Goal: Information Seeking & Learning: Learn about a topic

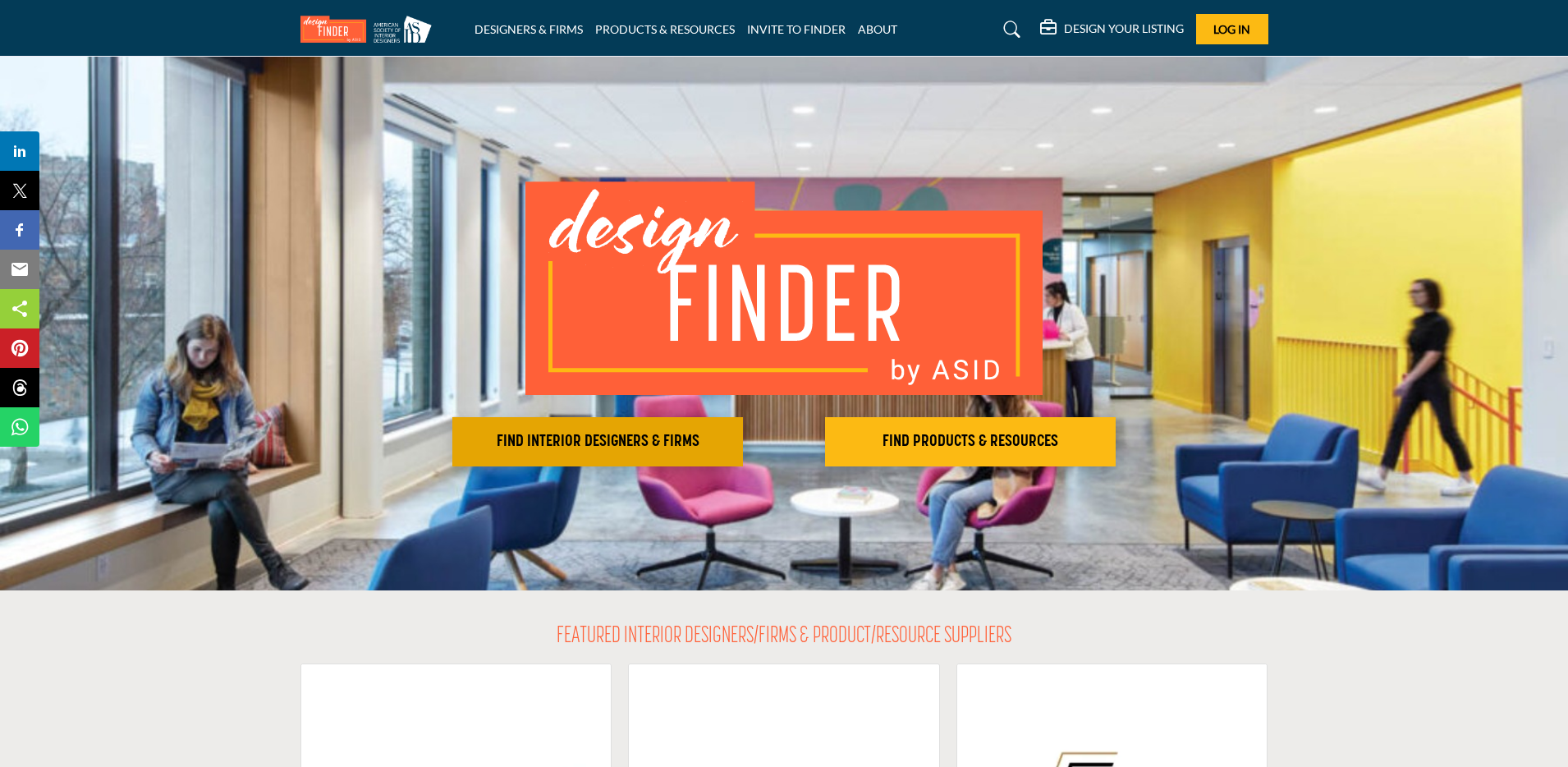
click at [645, 441] on h2 "FIND INTERIOR DESIGNERS & FIRMS" at bounding box center [598, 441] width 281 height 19
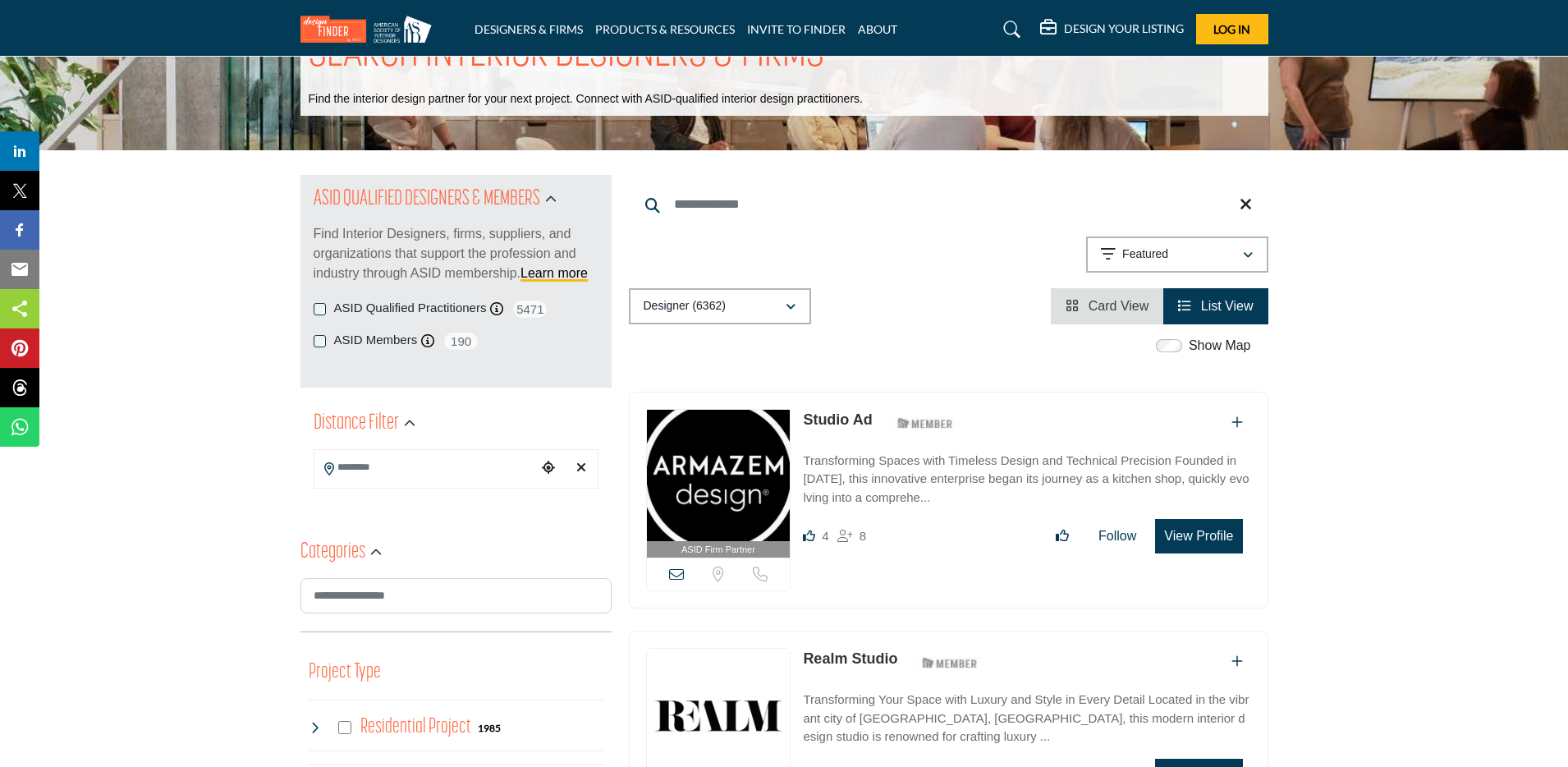
scroll to position [139, 0]
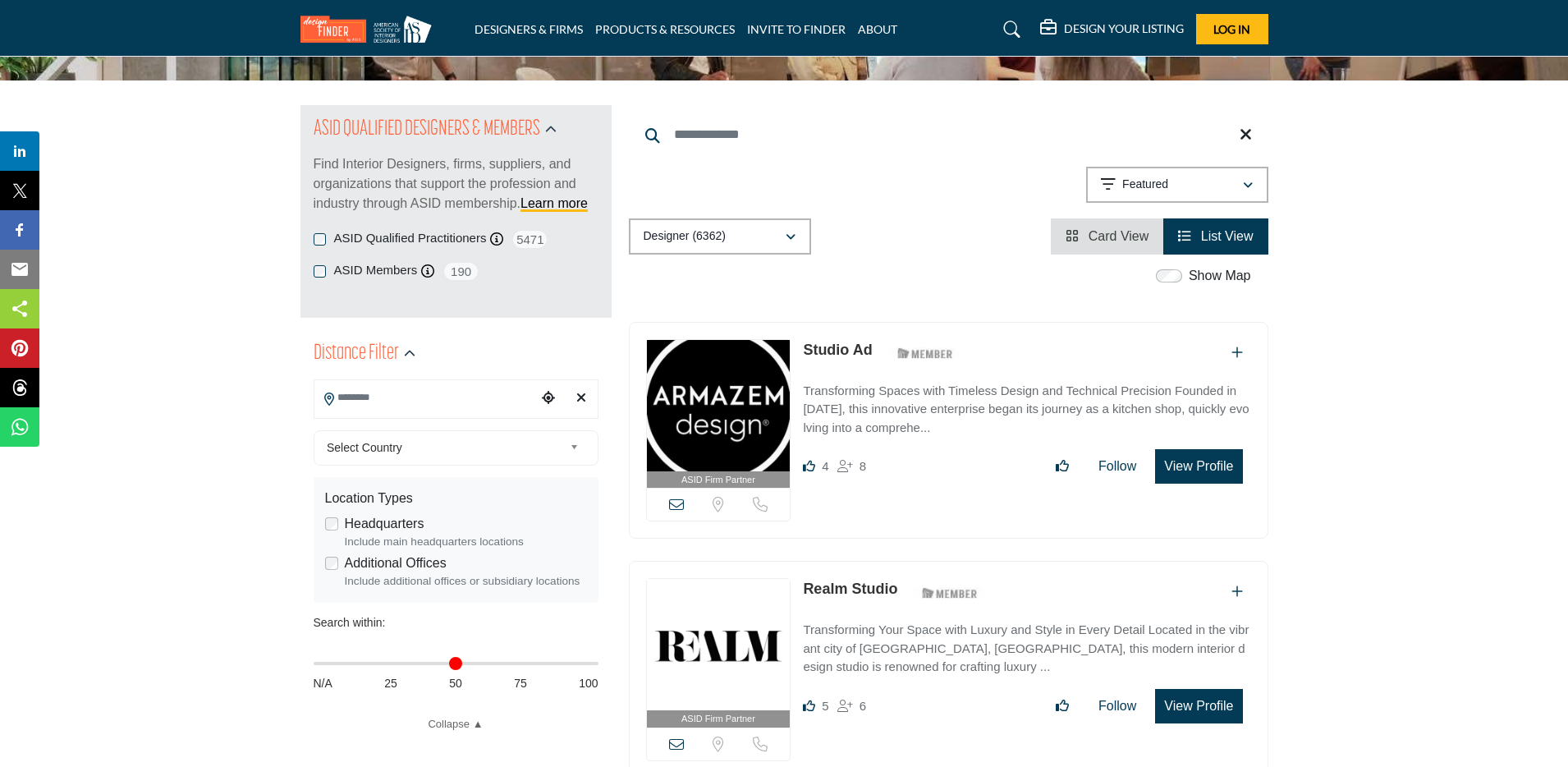
click at [397, 395] on input "Search Location" at bounding box center [425, 397] width 222 height 32
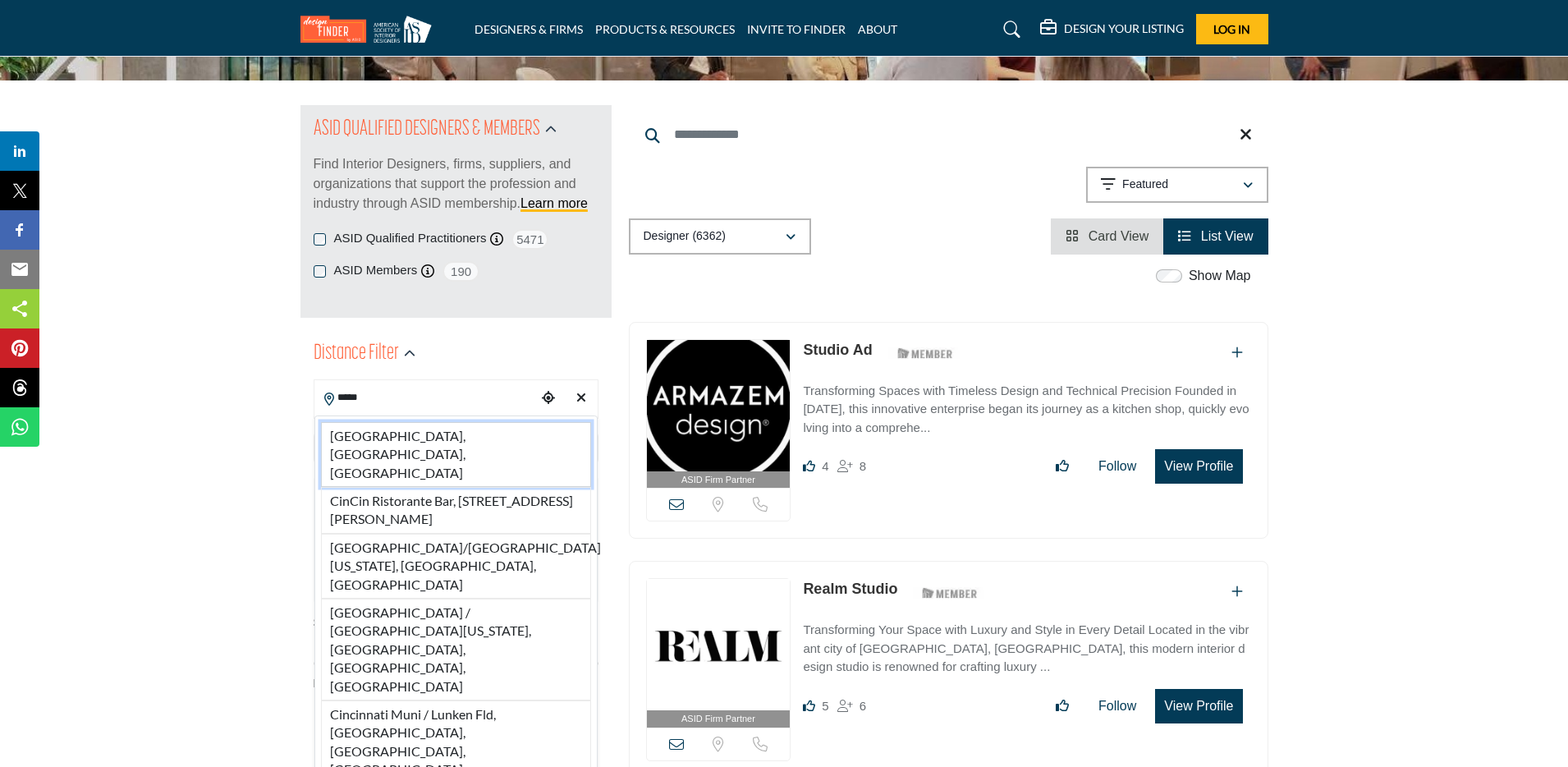
click at [414, 431] on li "[GEOGRAPHIC_DATA], [GEOGRAPHIC_DATA], [GEOGRAPHIC_DATA]" at bounding box center [456, 454] width 270 height 65
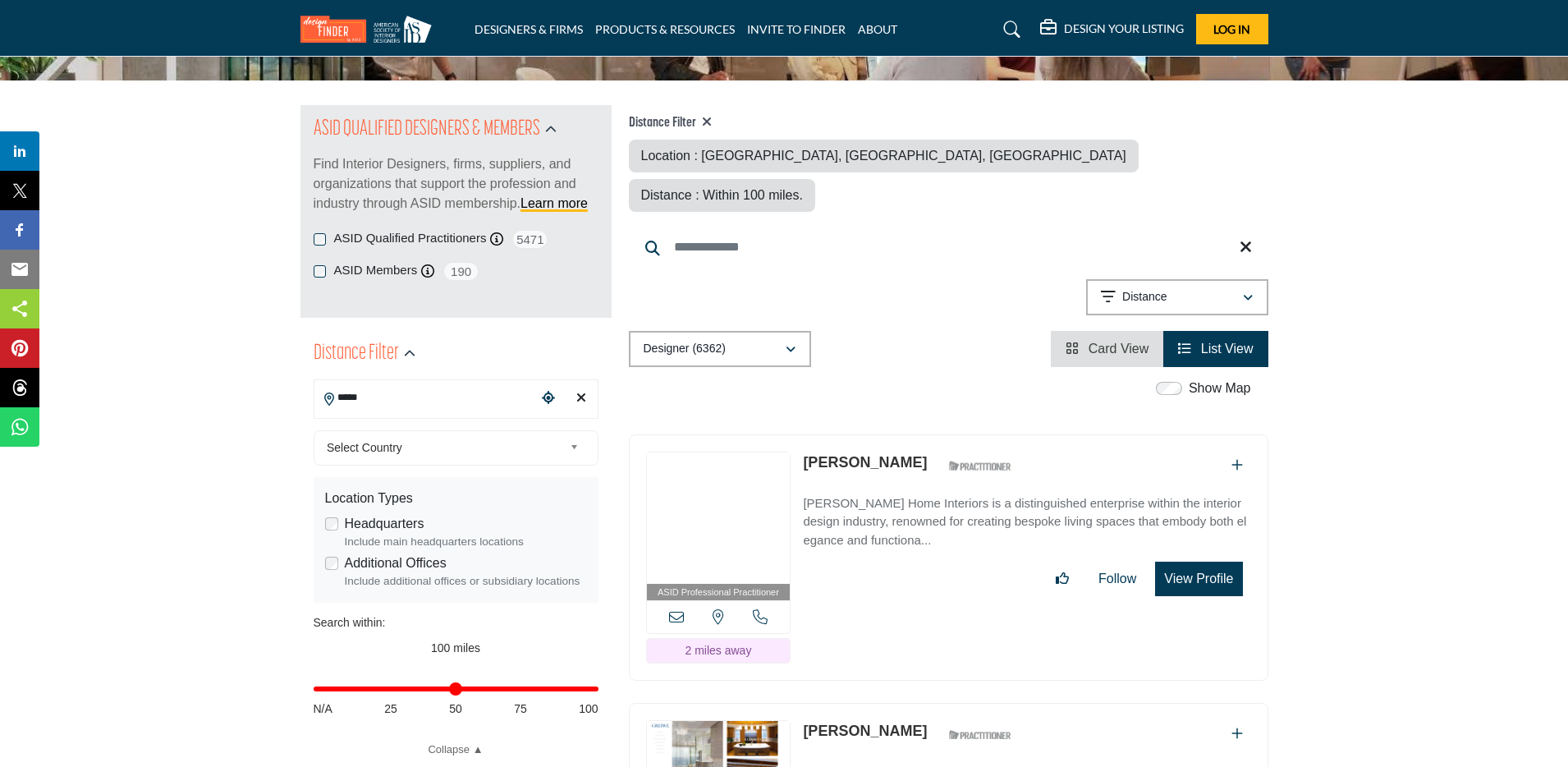
type input "**********"
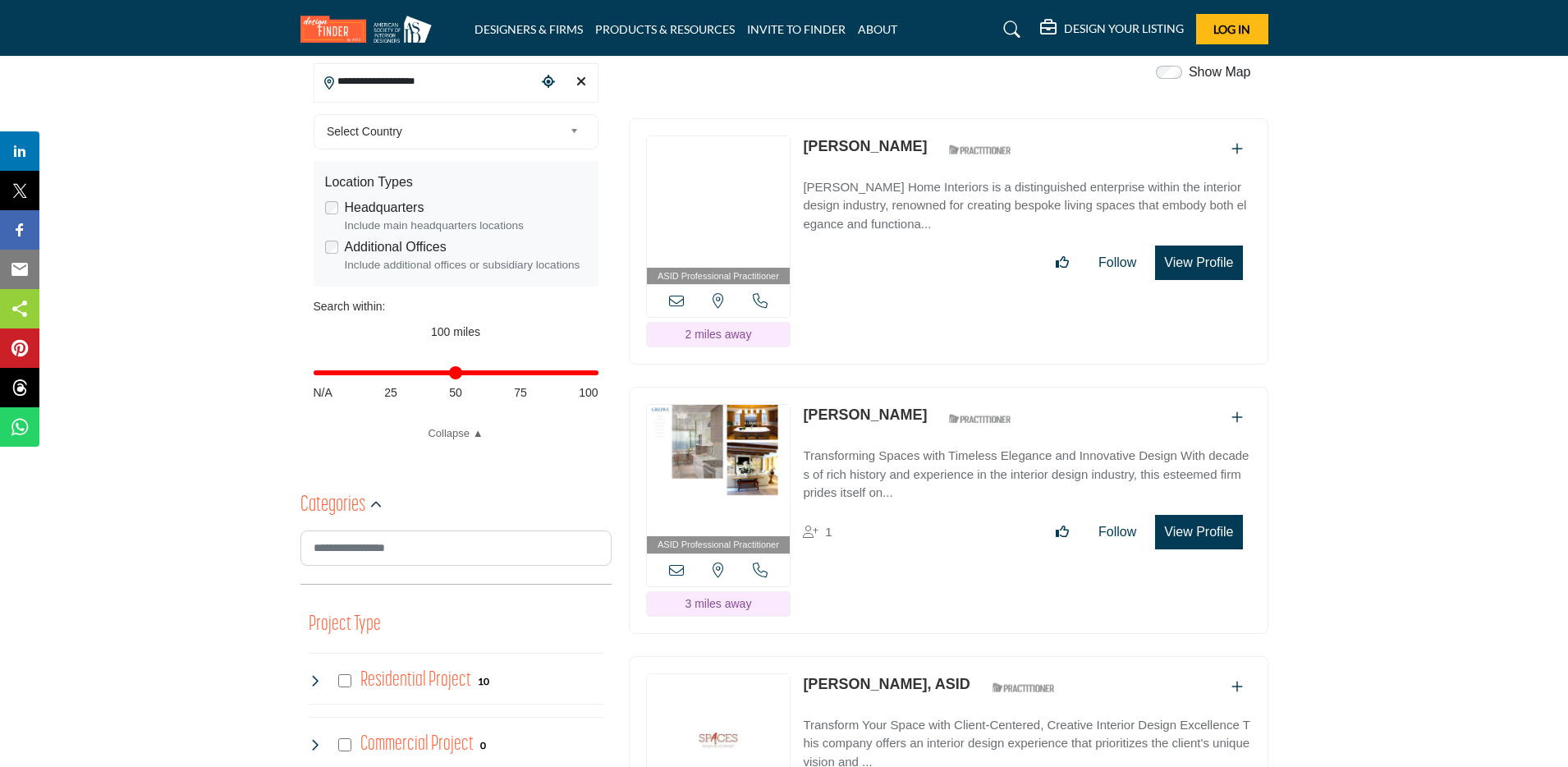
scroll to position [512, 0]
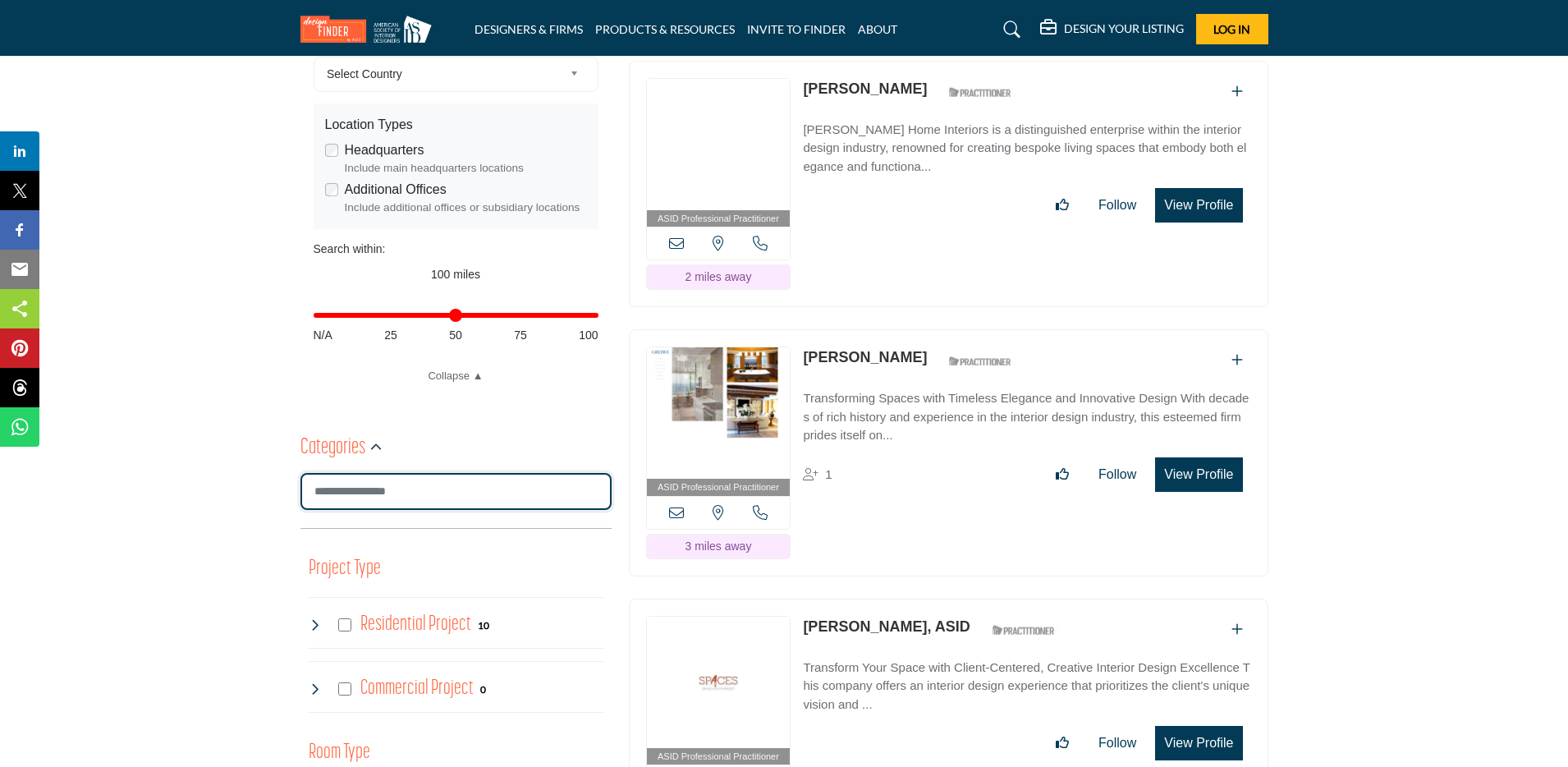
click at [374, 491] on input "Search Category" at bounding box center [456, 491] width 311 height 37
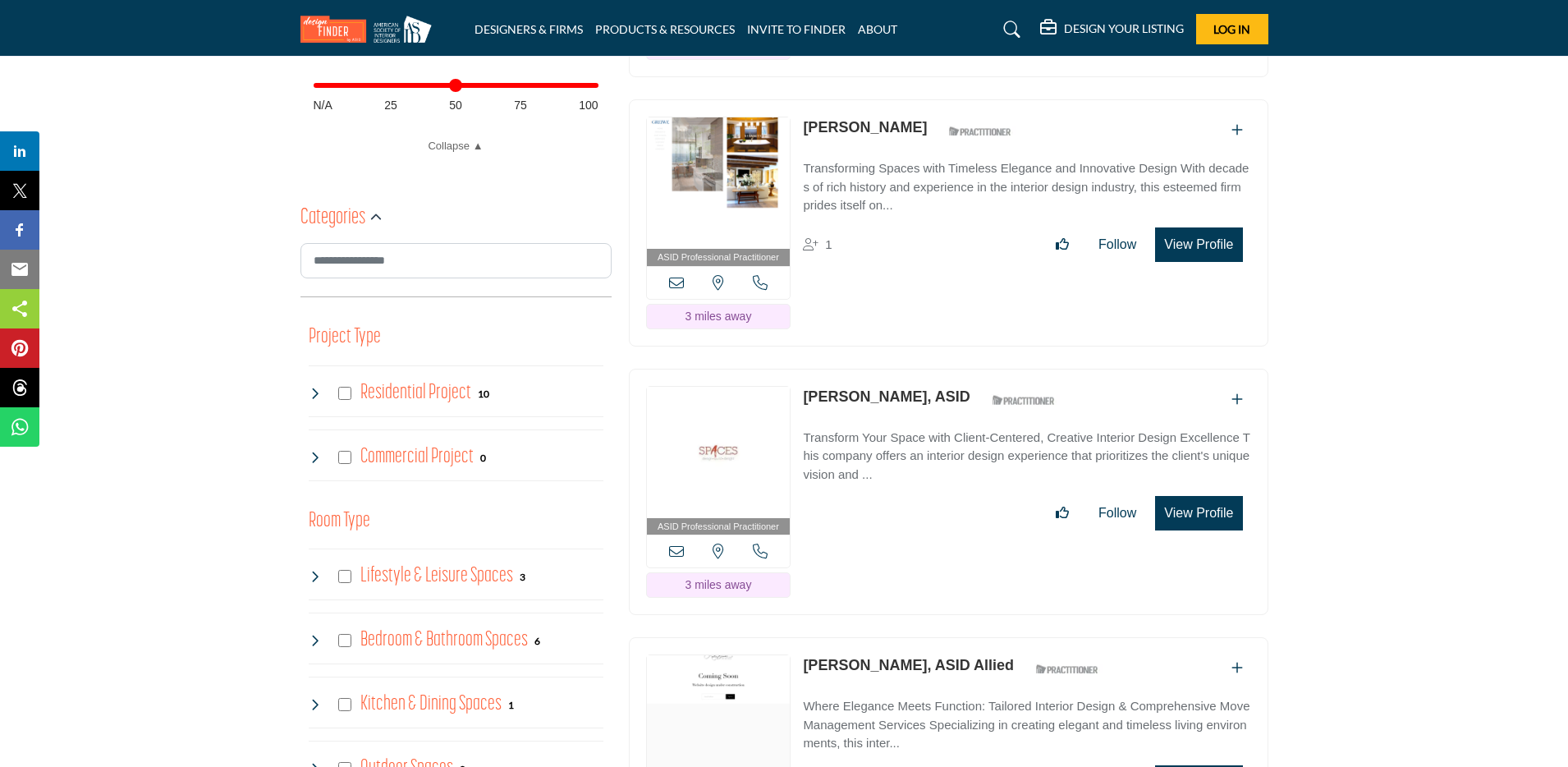
scroll to position [743, 0]
click at [319, 398] on icon at bounding box center [315, 392] width 14 height 14
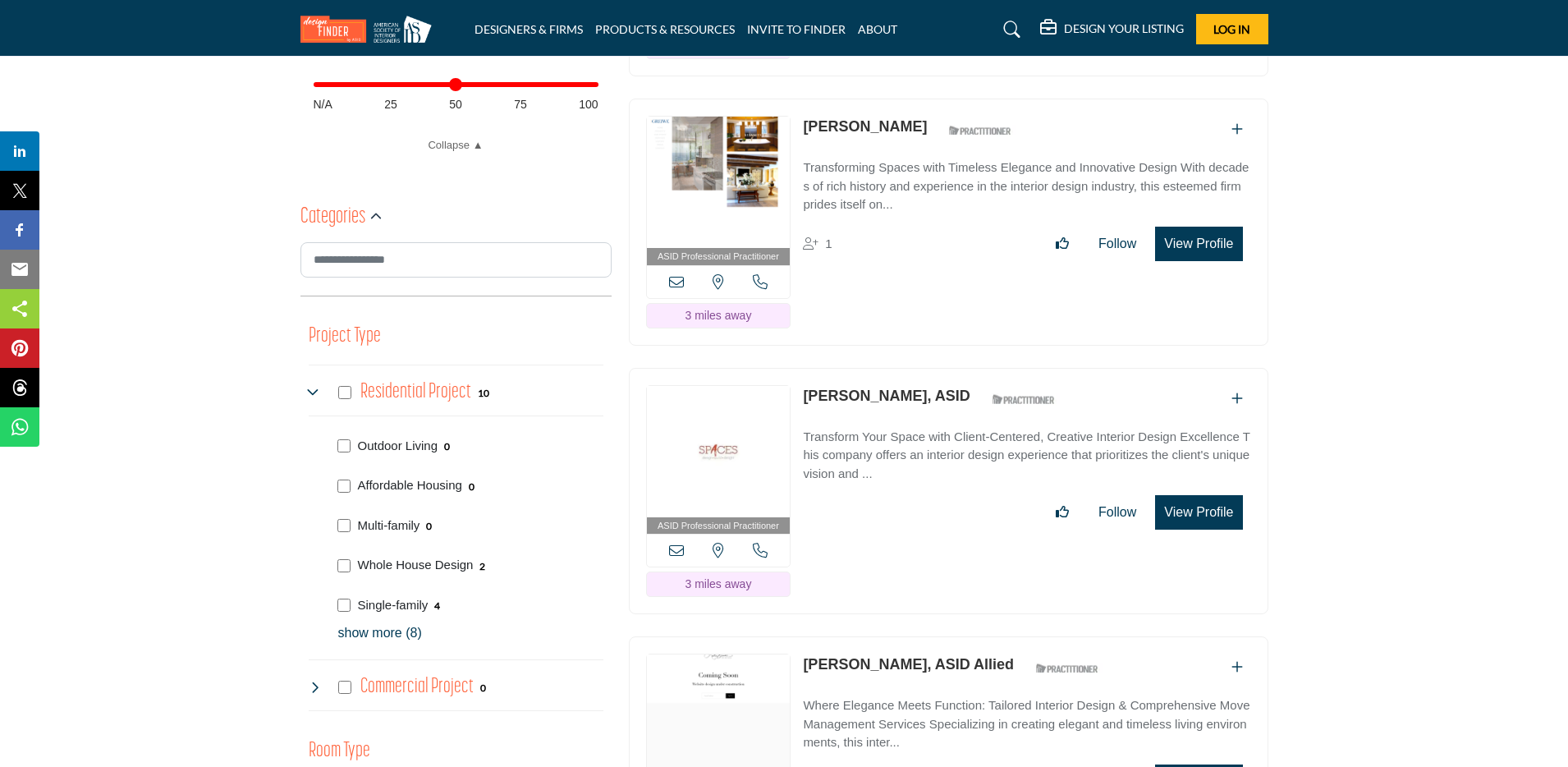
click at [370, 632] on p "show more (8)" at bounding box center [471, 633] width 266 height 19
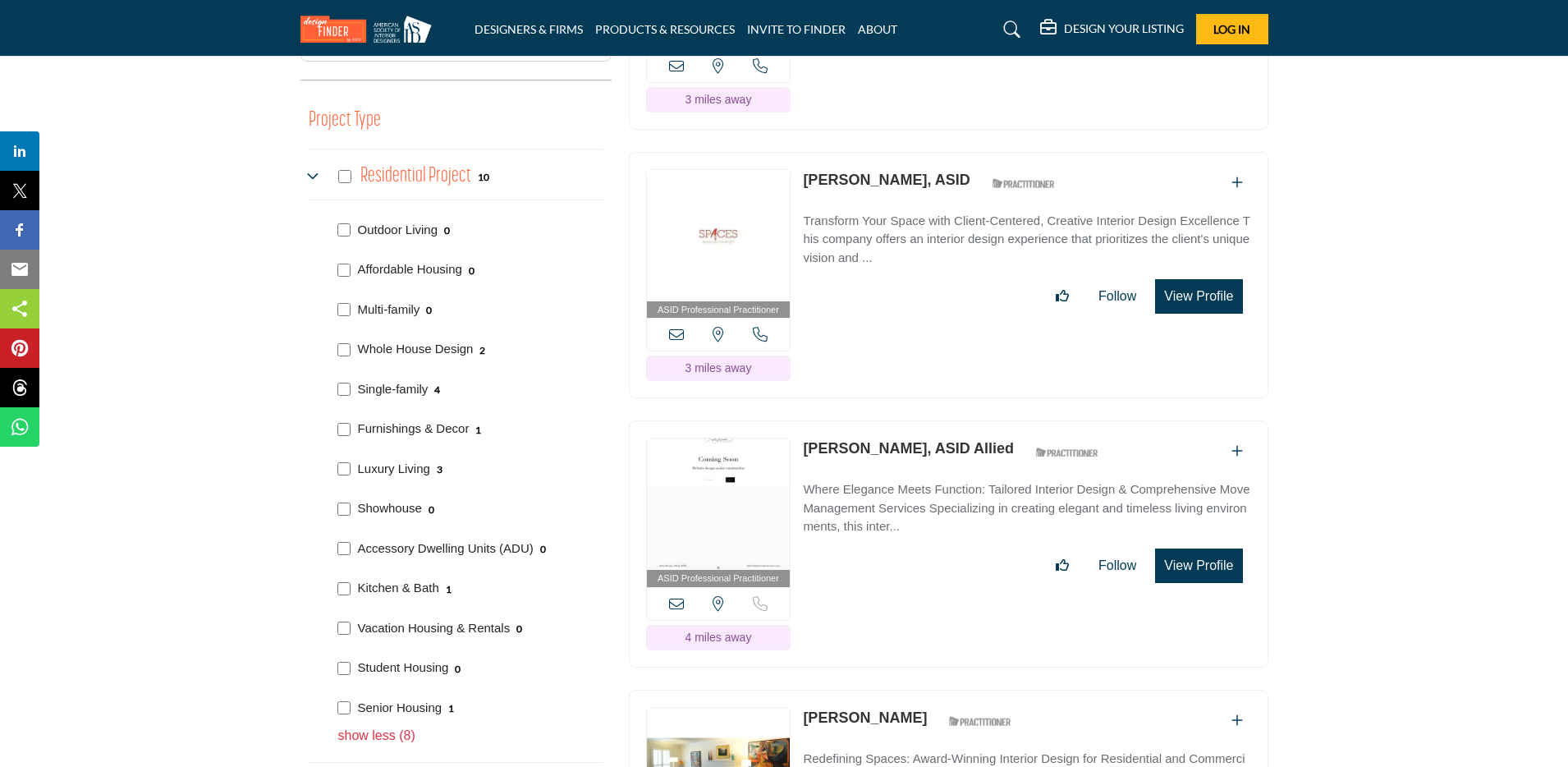
scroll to position [961, 0]
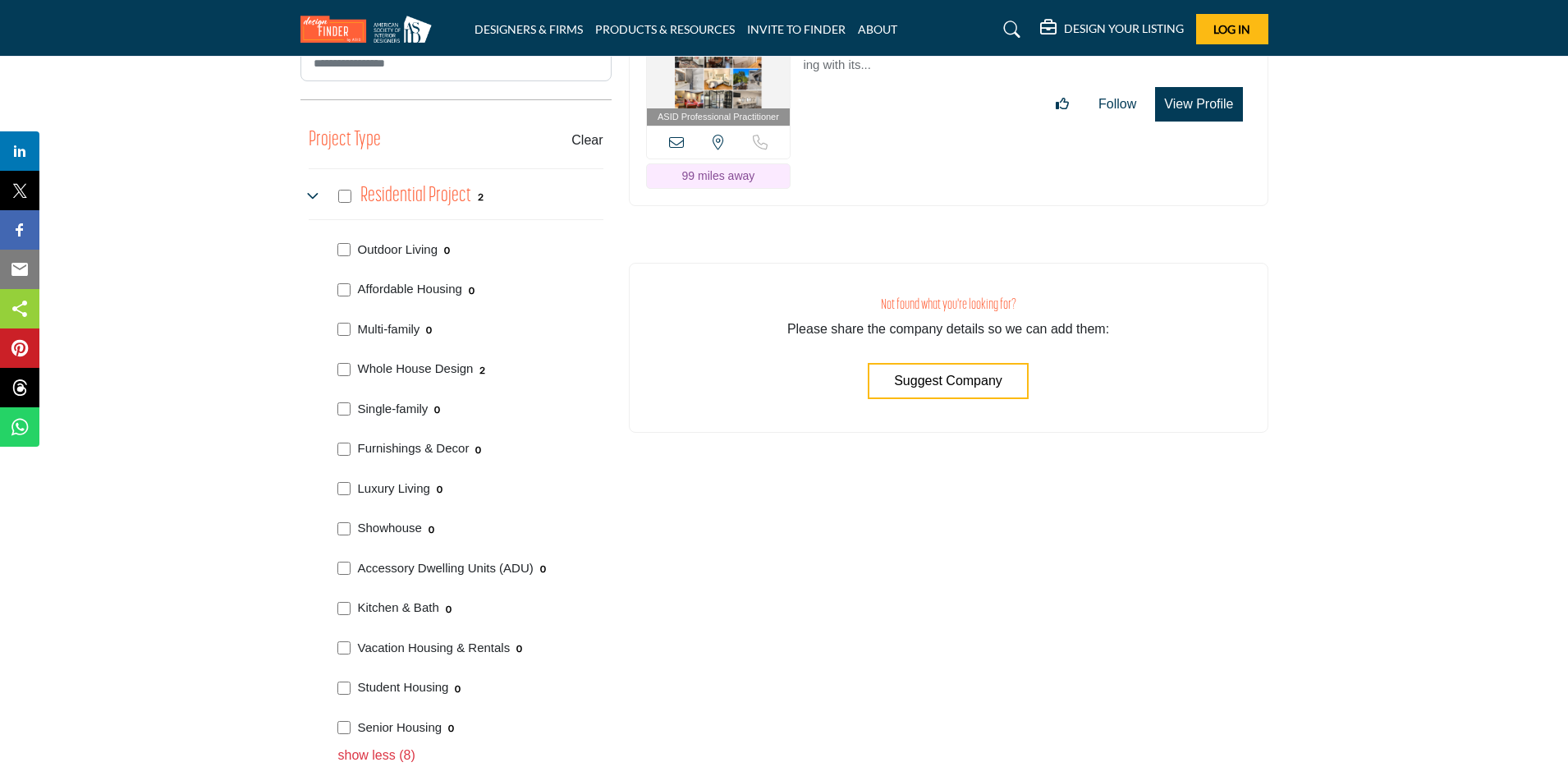
scroll to position [922, 0]
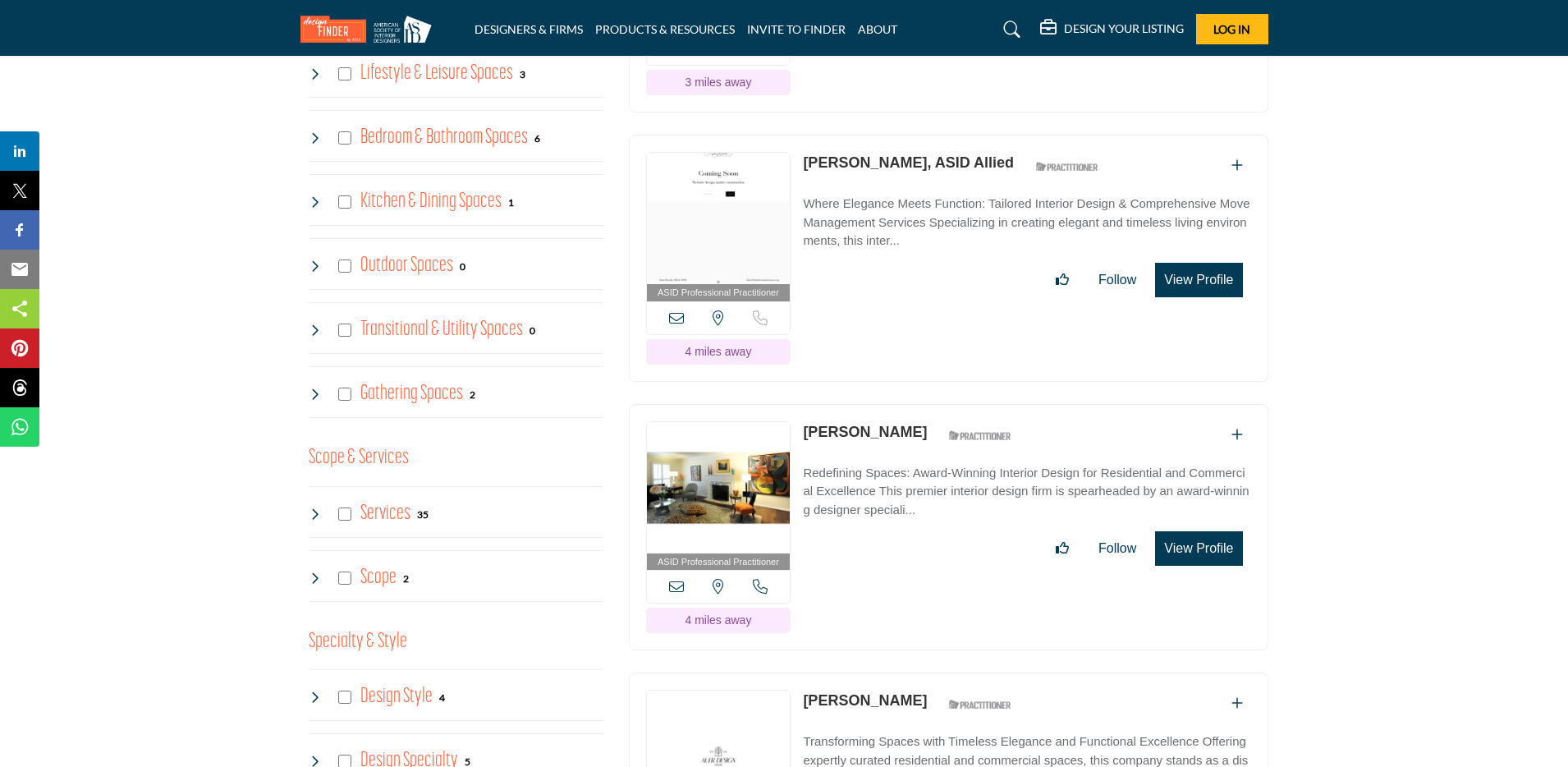
scroll to position [1247, 0]
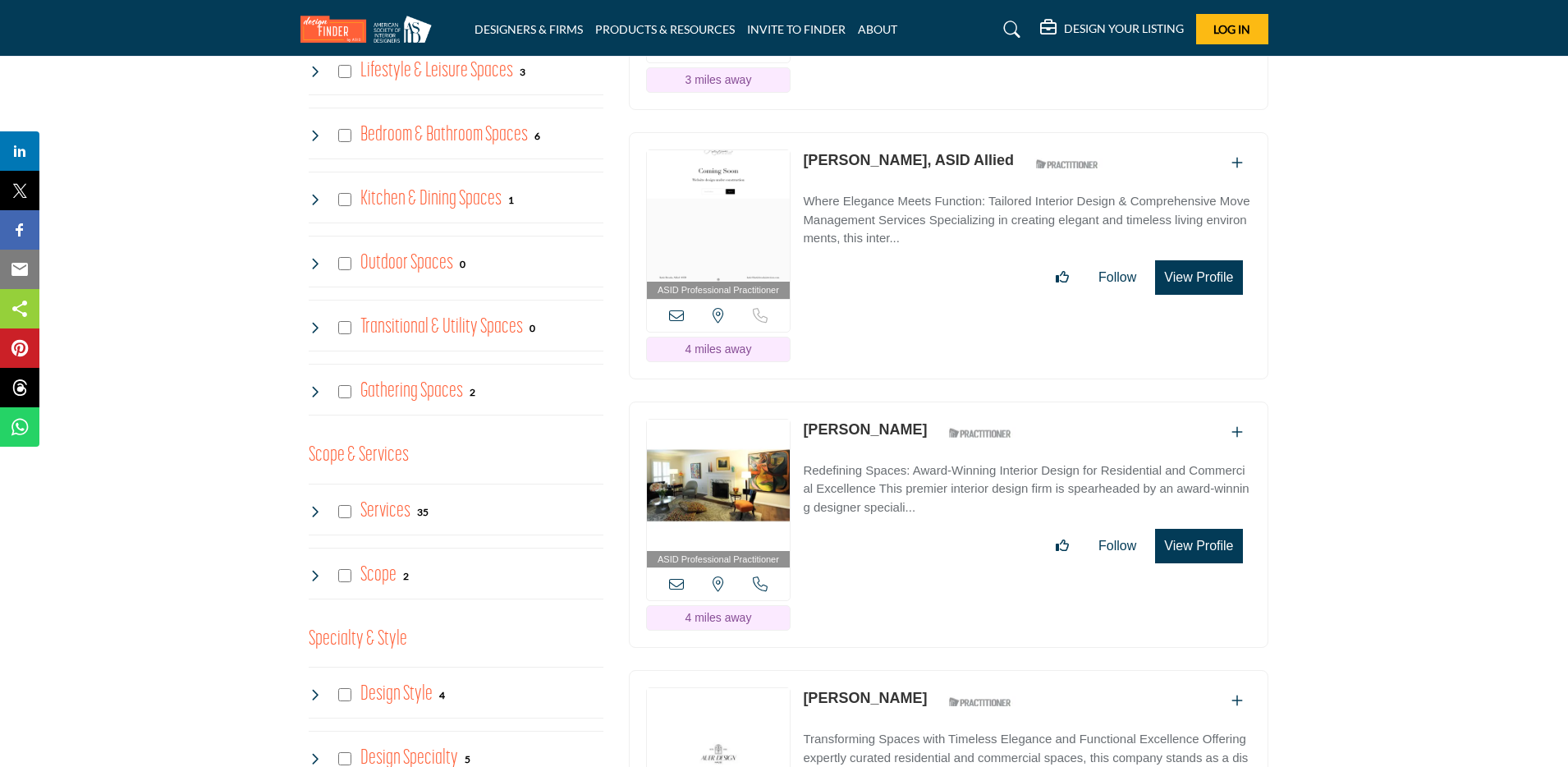
click at [311, 512] on icon at bounding box center [315, 512] width 14 height 14
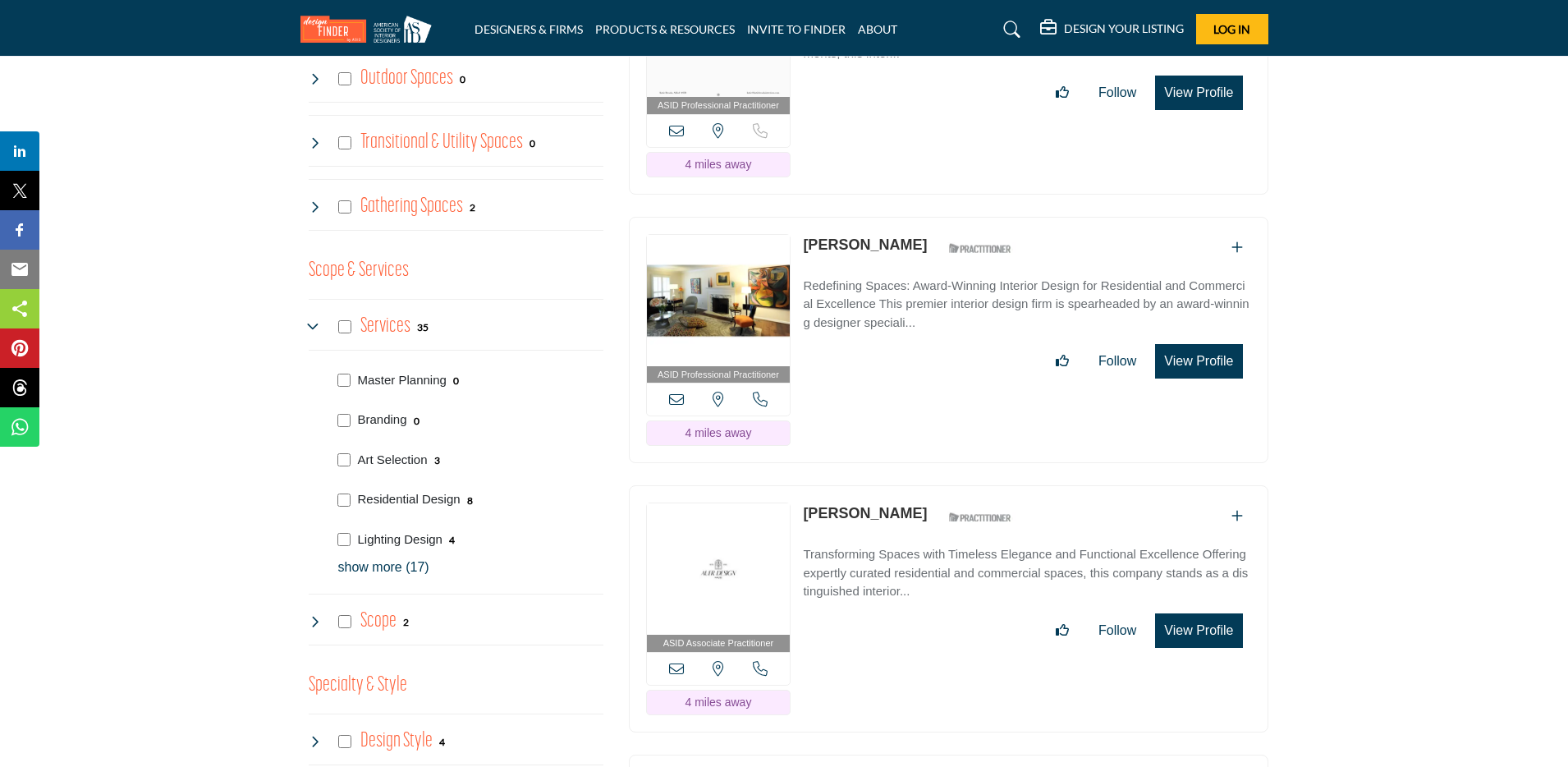
scroll to position [1476, 0]
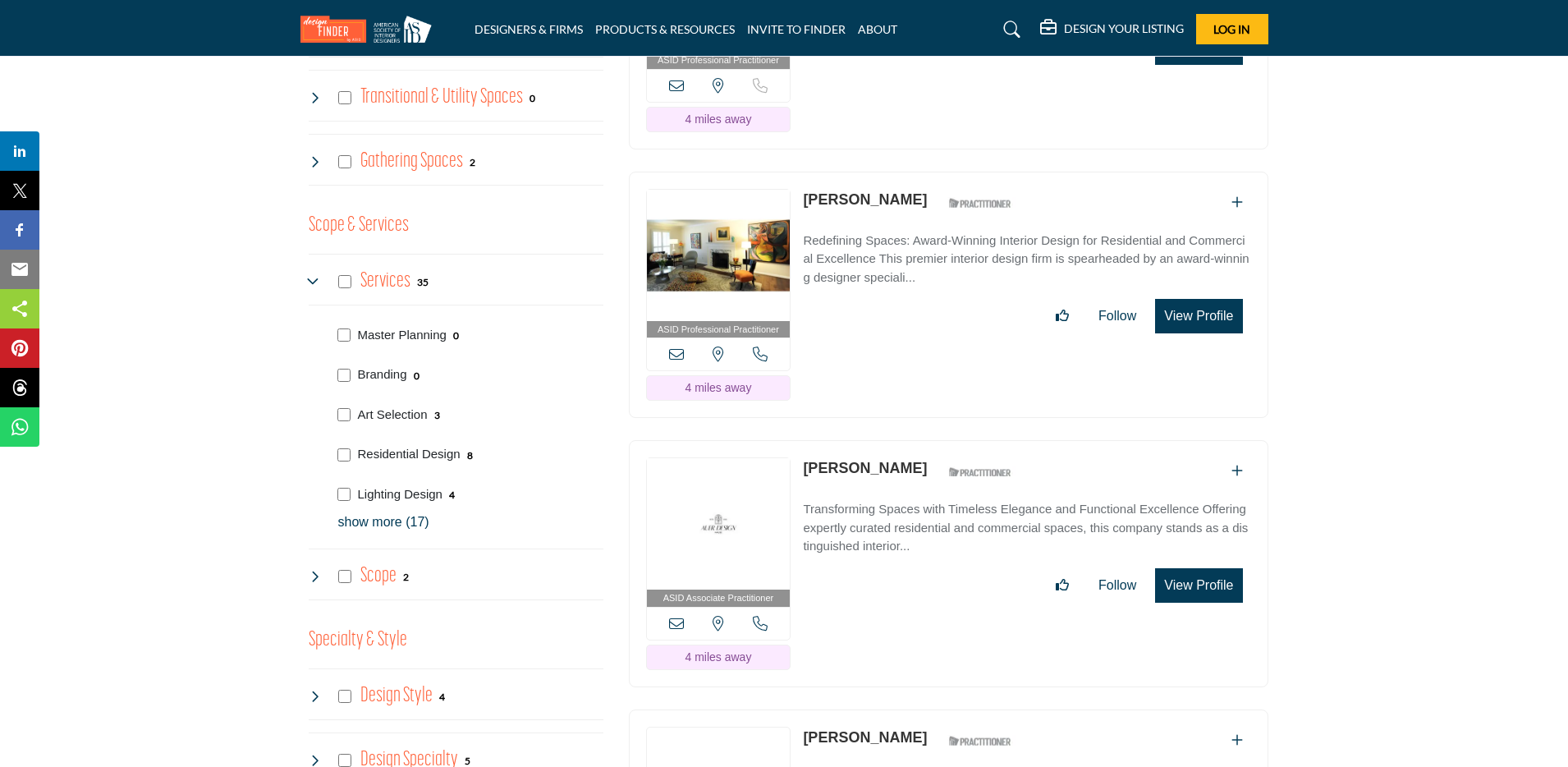
click at [399, 525] on p "show more (17)" at bounding box center [471, 522] width 266 height 19
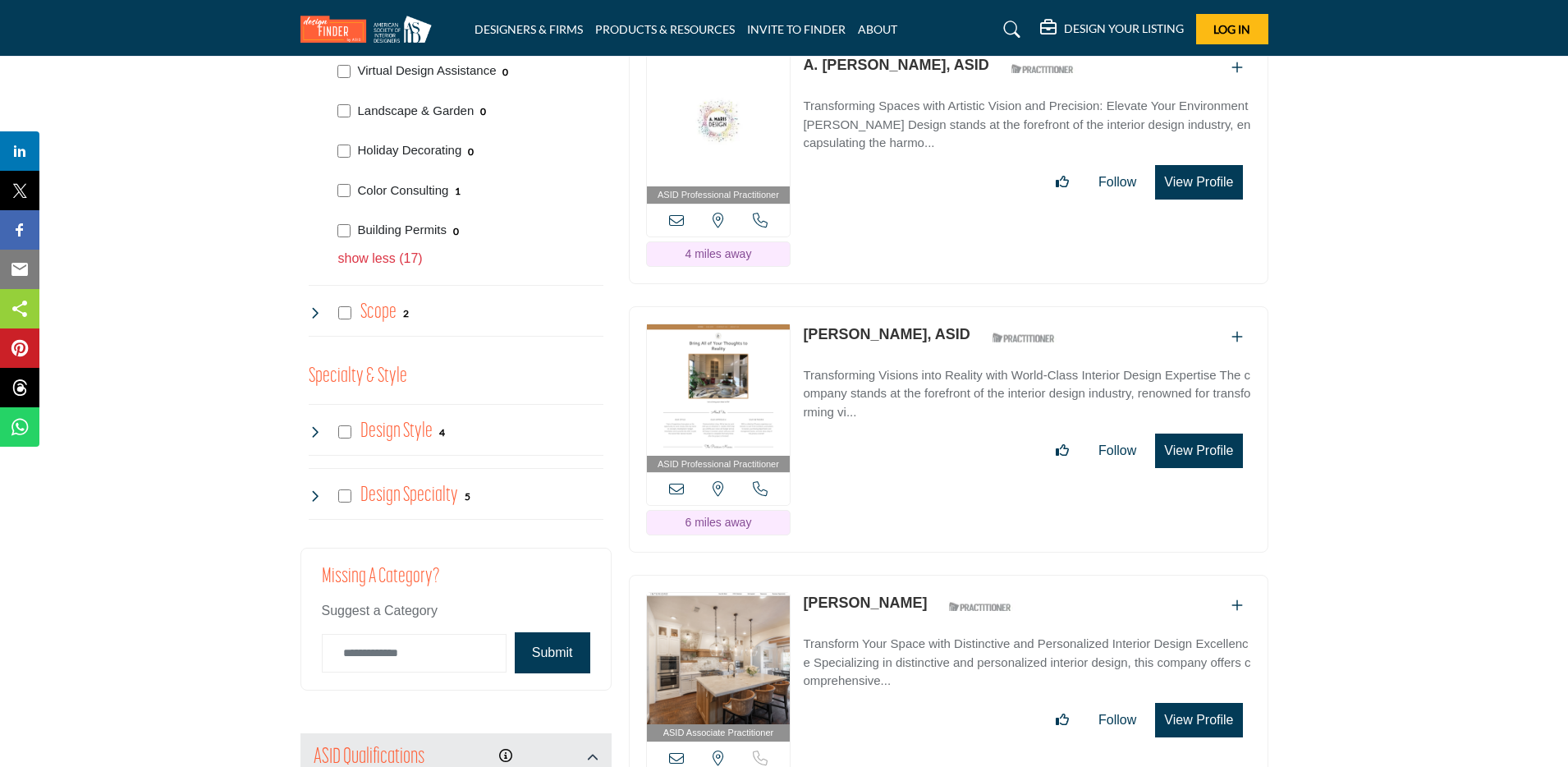
scroll to position [2435, 0]
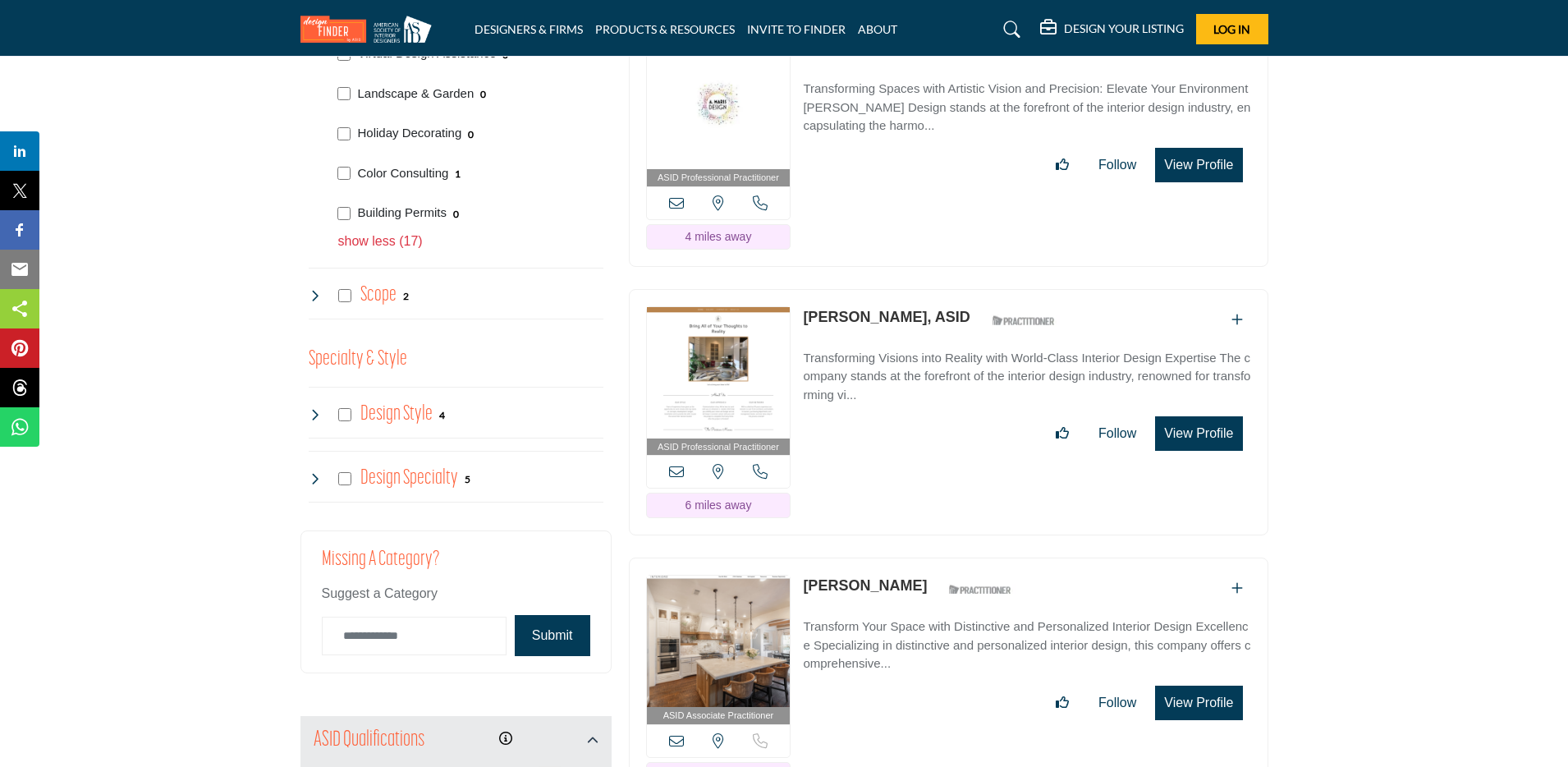
click at [313, 476] on icon at bounding box center [315, 479] width 14 height 14
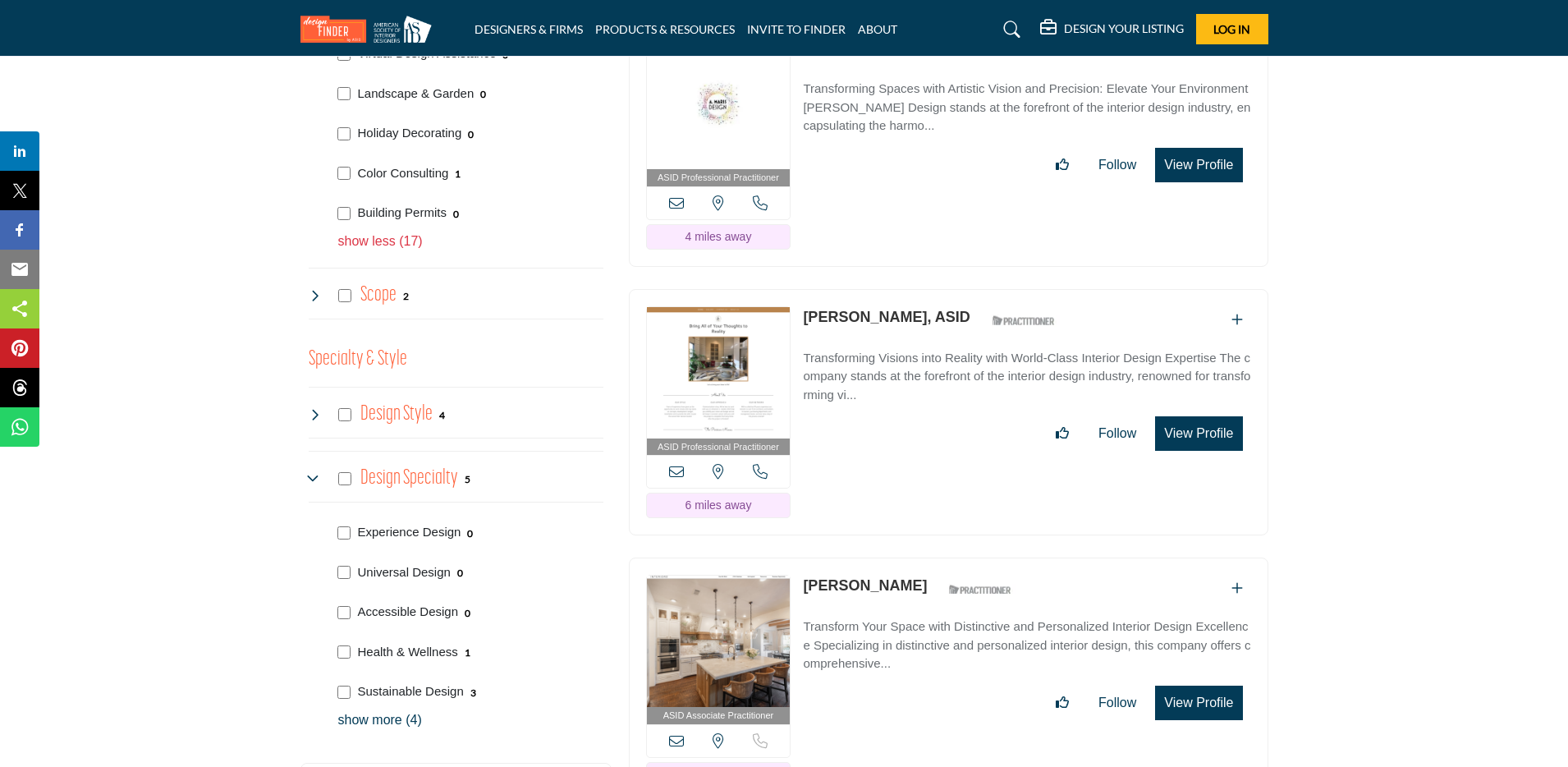
click at [313, 476] on icon at bounding box center [315, 479] width 14 height 14
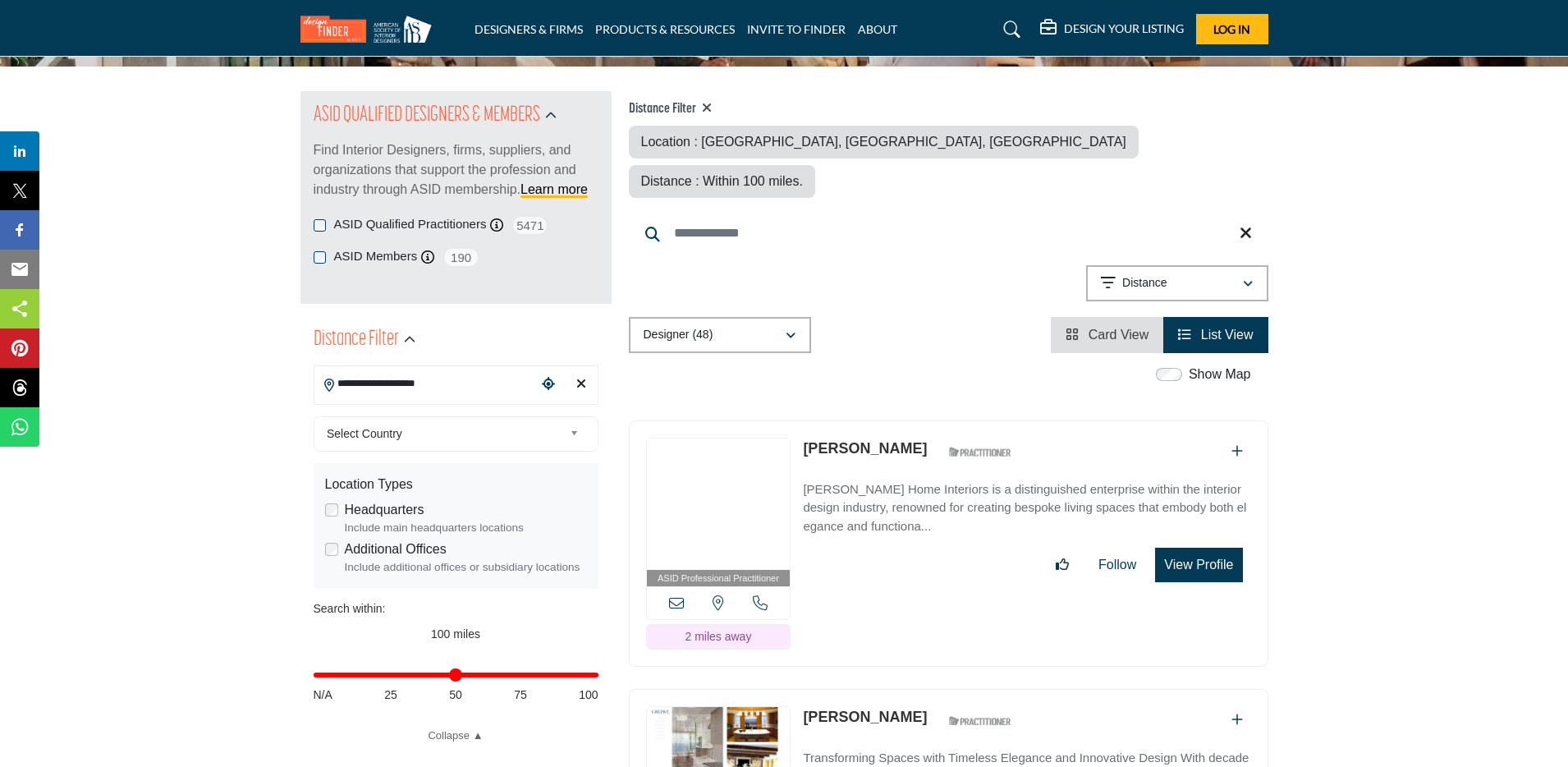
scroll to position [134, 0]
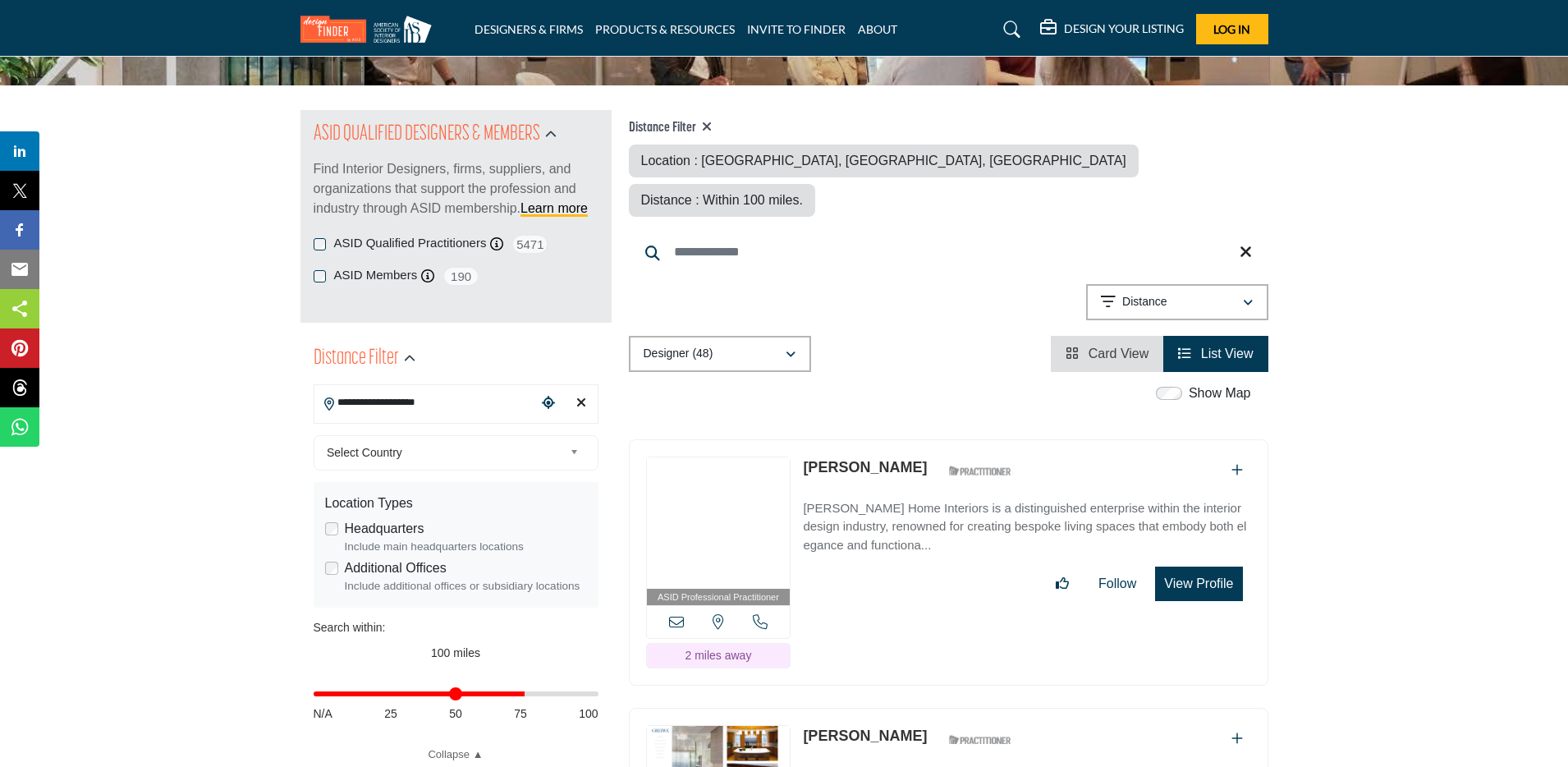
drag, startPoint x: 591, startPoint y: 698, endPoint x: 520, endPoint y: 696, distance: 71.0
type input "**"
click at [520, 695] on input "Distance in miles" at bounding box center [456, 693] width 285 height 3
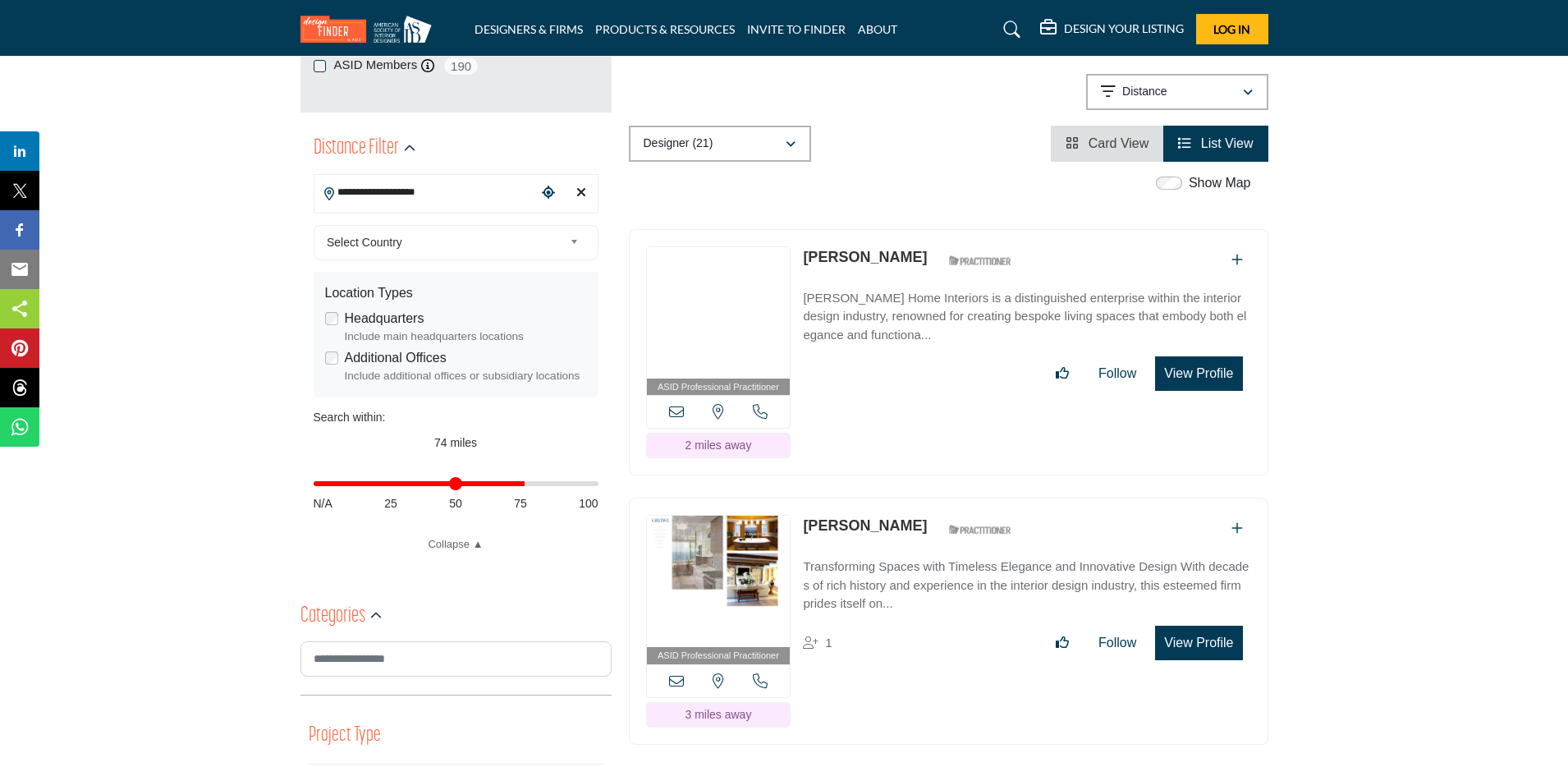
scroll to position [350, 0]
